Goal: Transaction & Acquisition: Purchase product/service

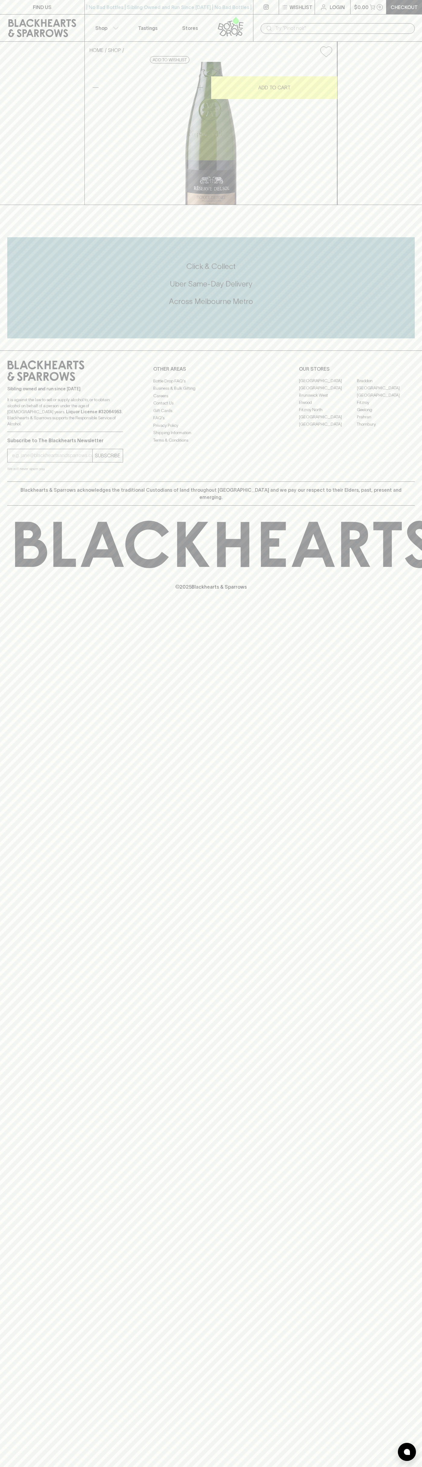
click at [360, 12] on button "$0.00 0" at bounding box center [369, 7] width 36 height 14
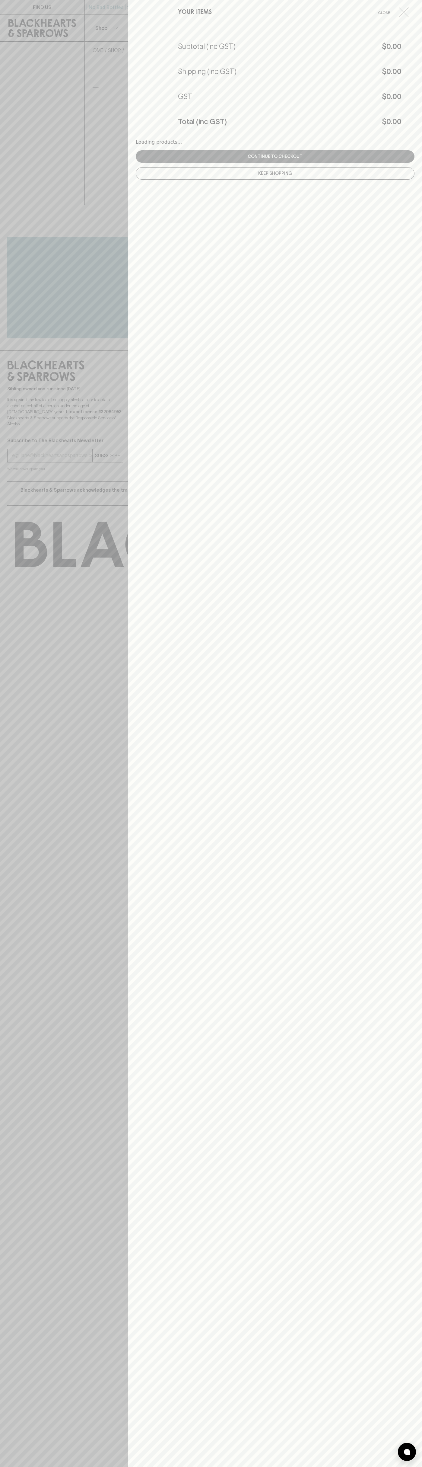
click at [415, 1191] on div "YOUR ITEMS Close Subtotal (inc GST) $0.00 Shipping (inc GST) $0.00 GST $0.00 To…" at bounding box center [275, 733] width 294 height 1467
click at [271, 1467] on html "FIND US | No Bad Bottles | Sibling Owned and Run Since [DATE] | No Bad Bottles …" at bounding box center [211, 733] width 422 height 1467
click at [5, 234] on div at bounding box center [211, 733] width 422 height 1467
